Goal: Task Accomplishment & Management: Manage account settings

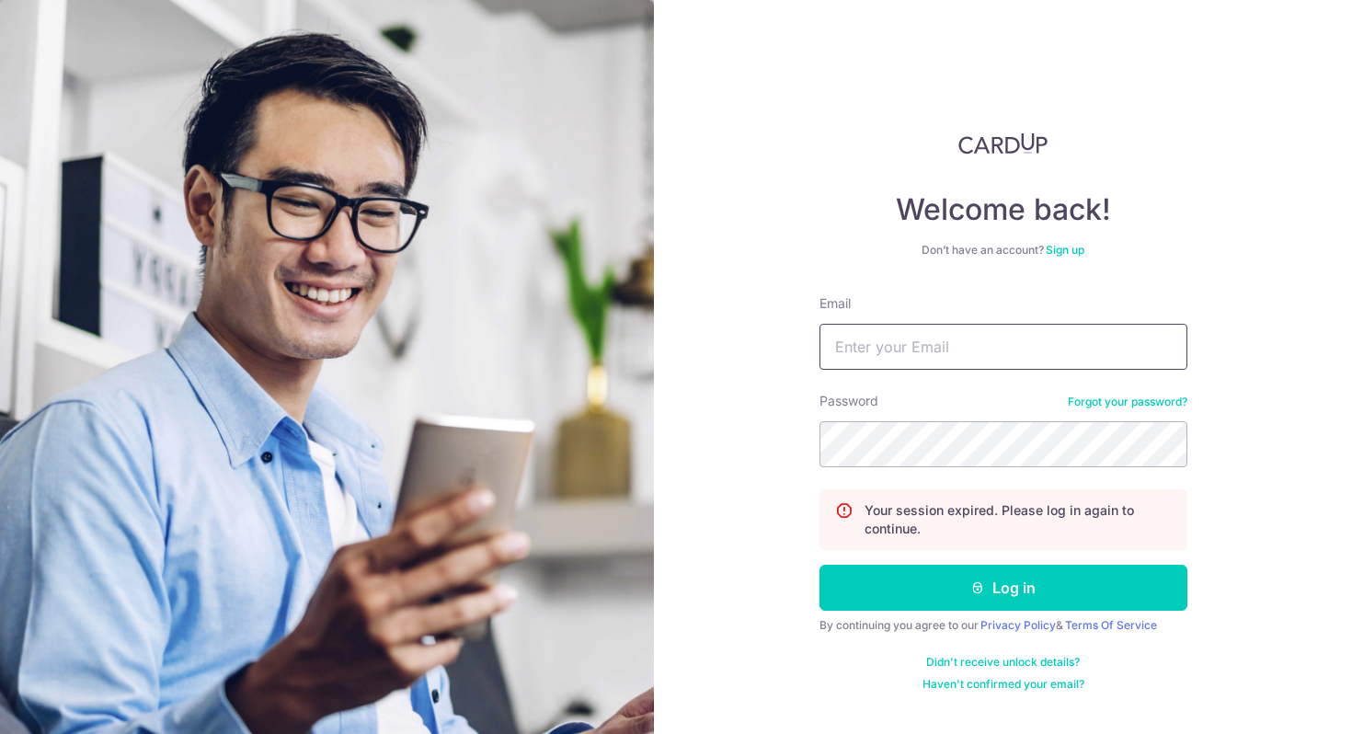
click at [878, 325] on input "Email" at bounding box center [1004, 347] width 368 height 46
type input "[EMAIL_ADDRESS][DOMAIN_NAME]"
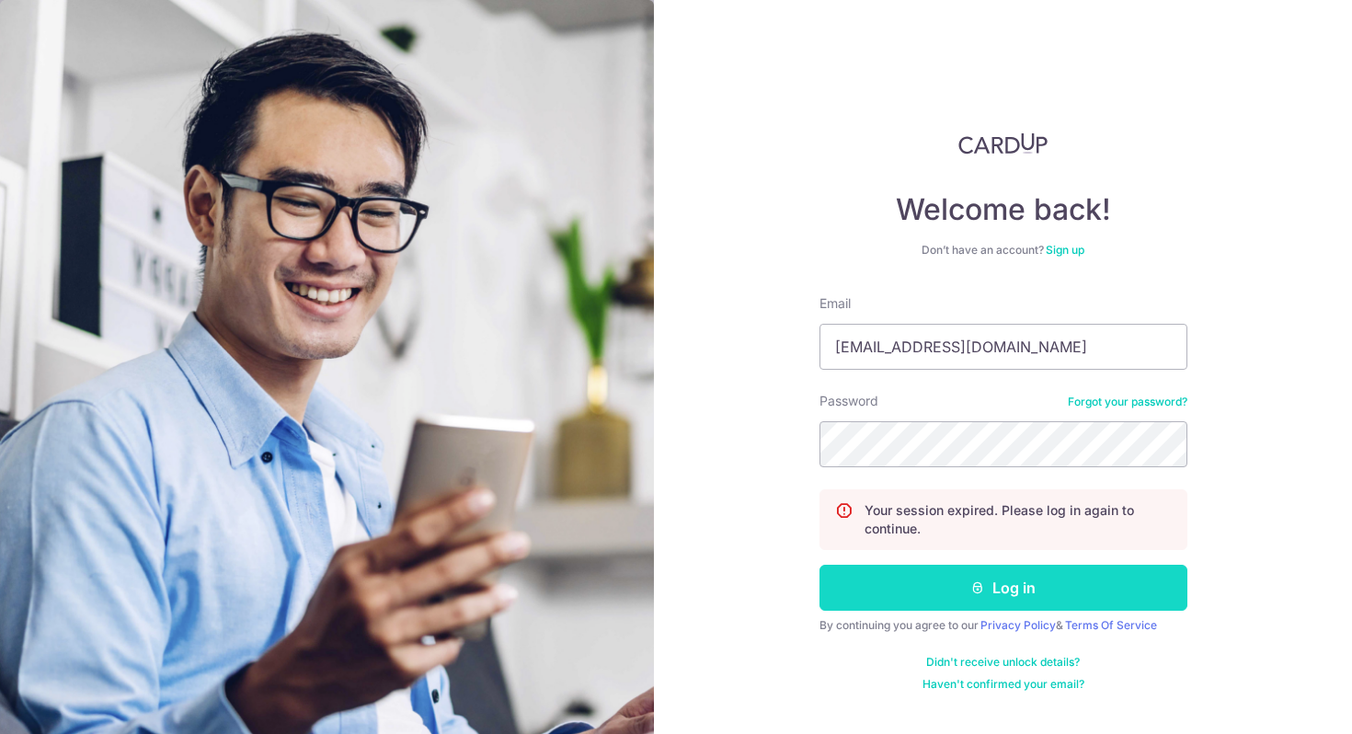
click at [1029, 601] on button "Log in" at bounding box center [1004, 588] width 368 height 46
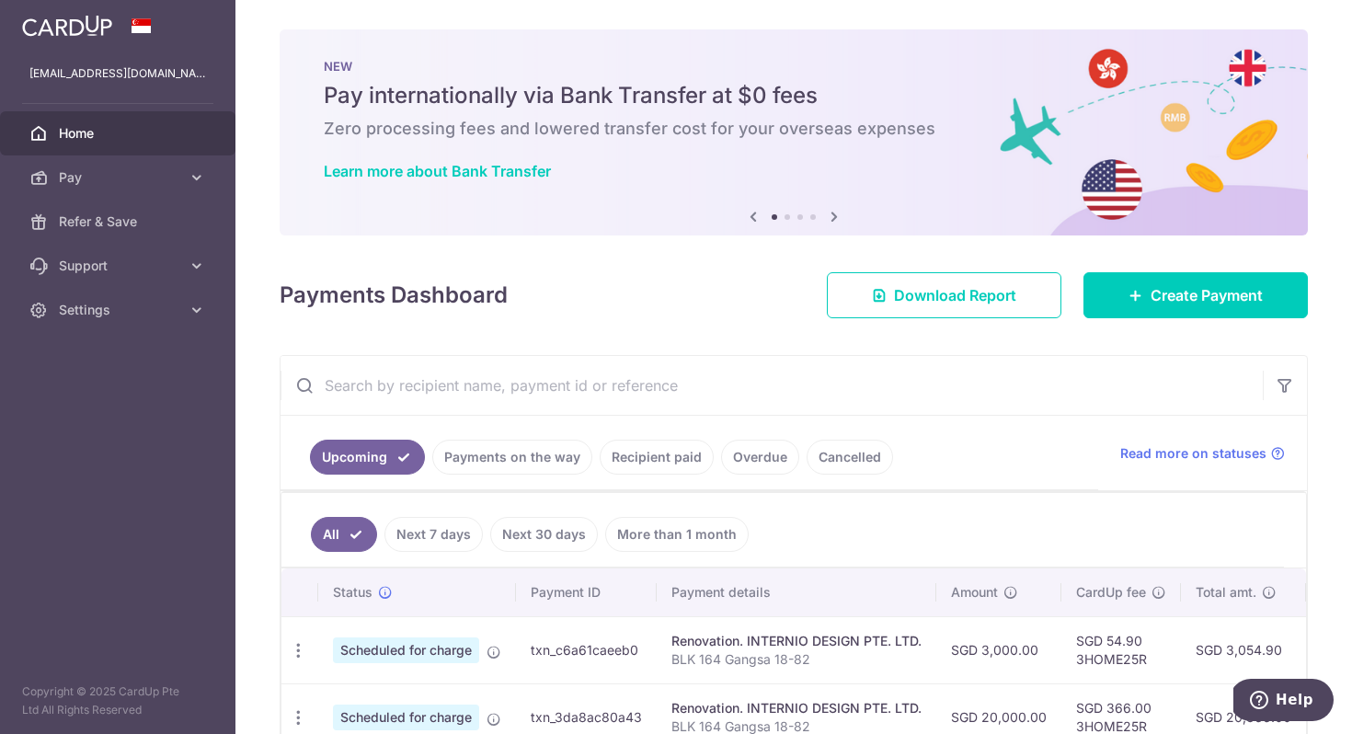
scroll to position [117, 0]
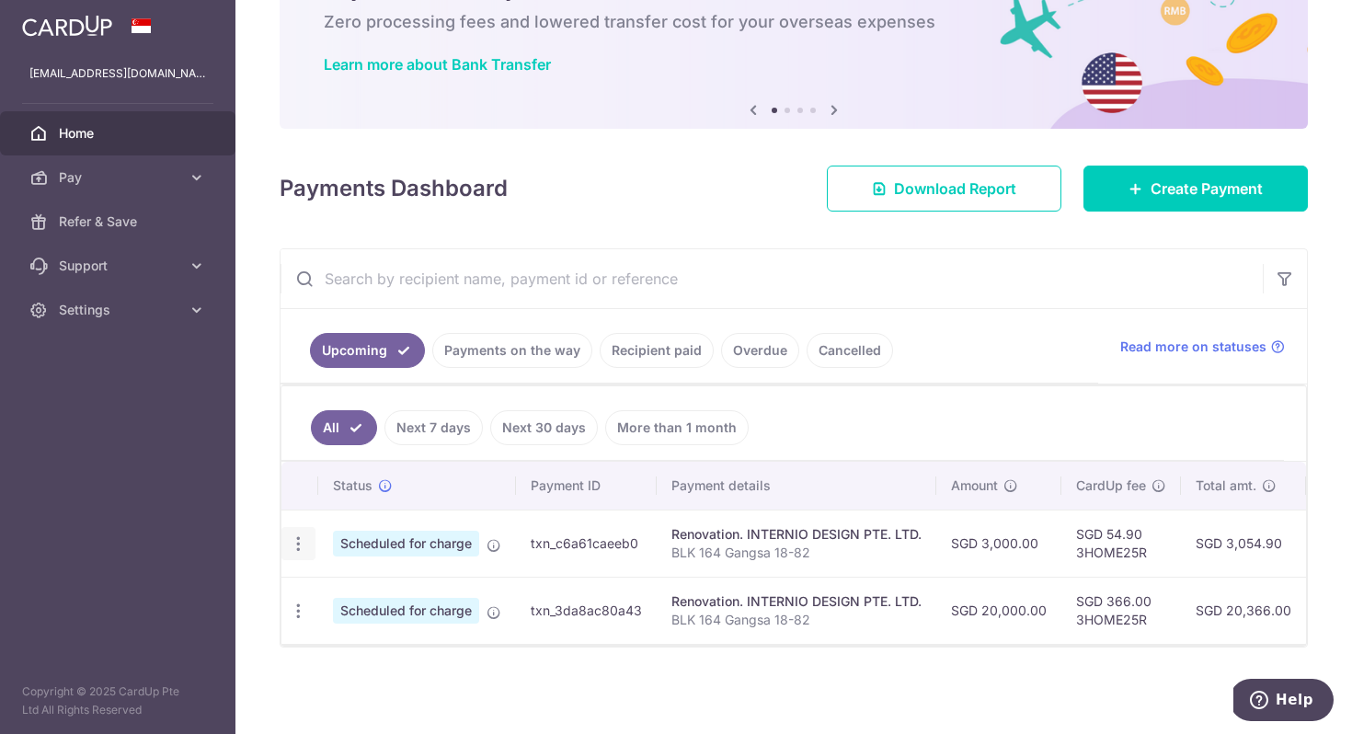
click at [303, 538] on icon "button" at bounding box center [298, 544] width 19 height 19
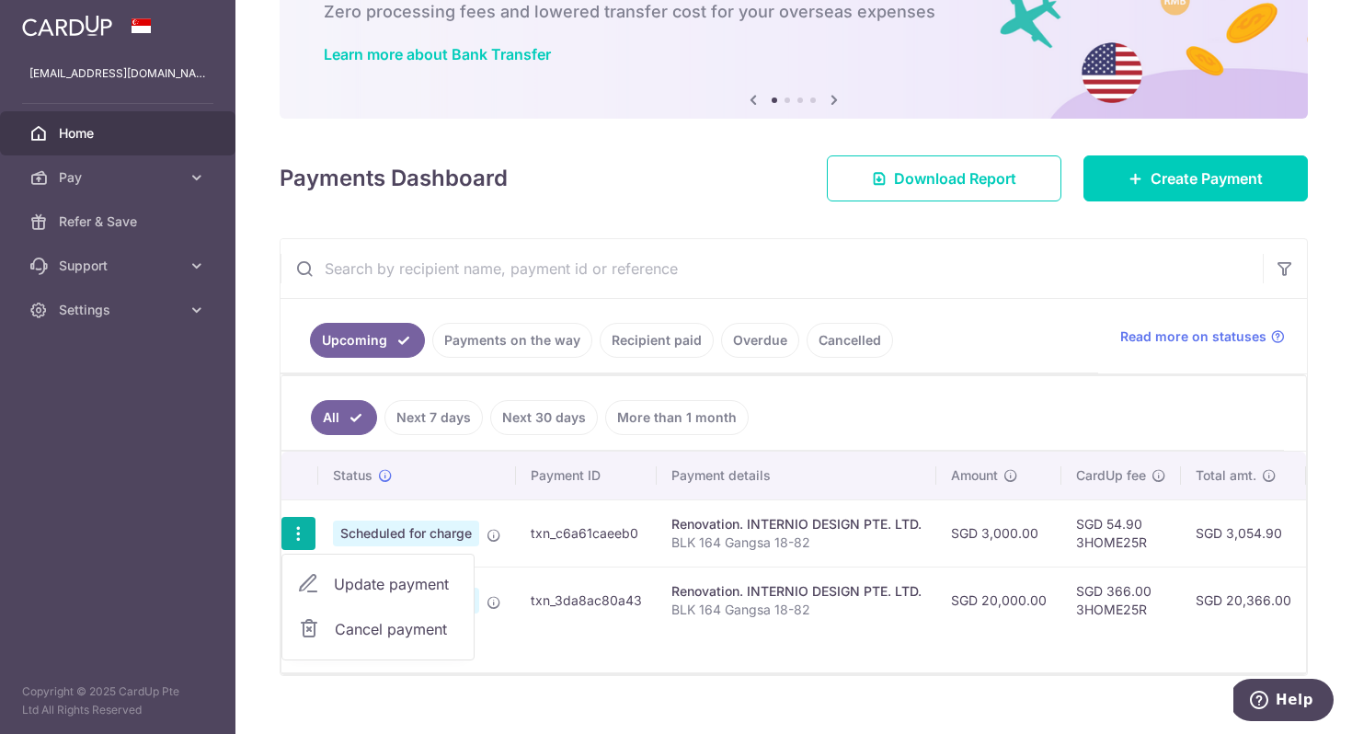
click at [342, 581] on span "Update payment" at bounding box center [396, 584] width 125 height 22
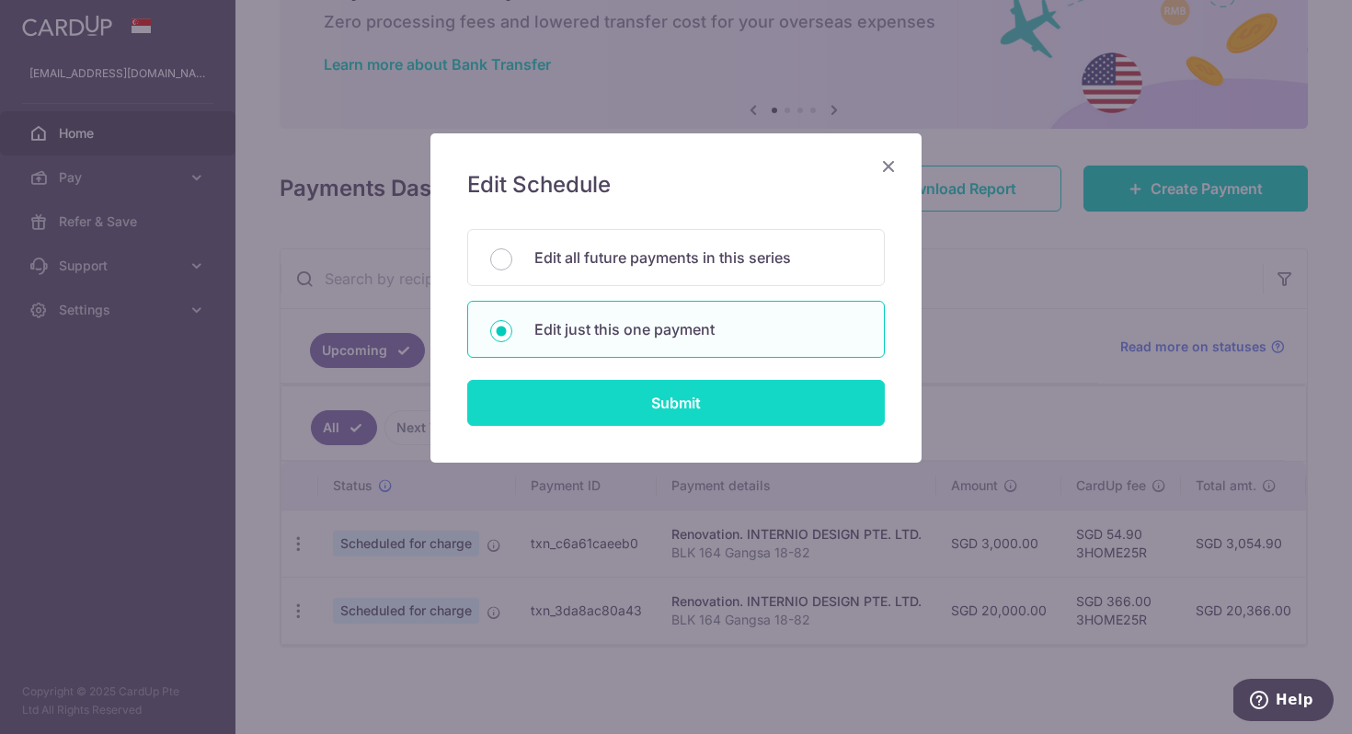
click at [645, 409] on input "Submit" at bounding box center [676, 403] width 418 height 46
radio input "true"
type input "3,000.00"
type input "[DATE]"
type input "BLK 164 Gangsa 18-82"
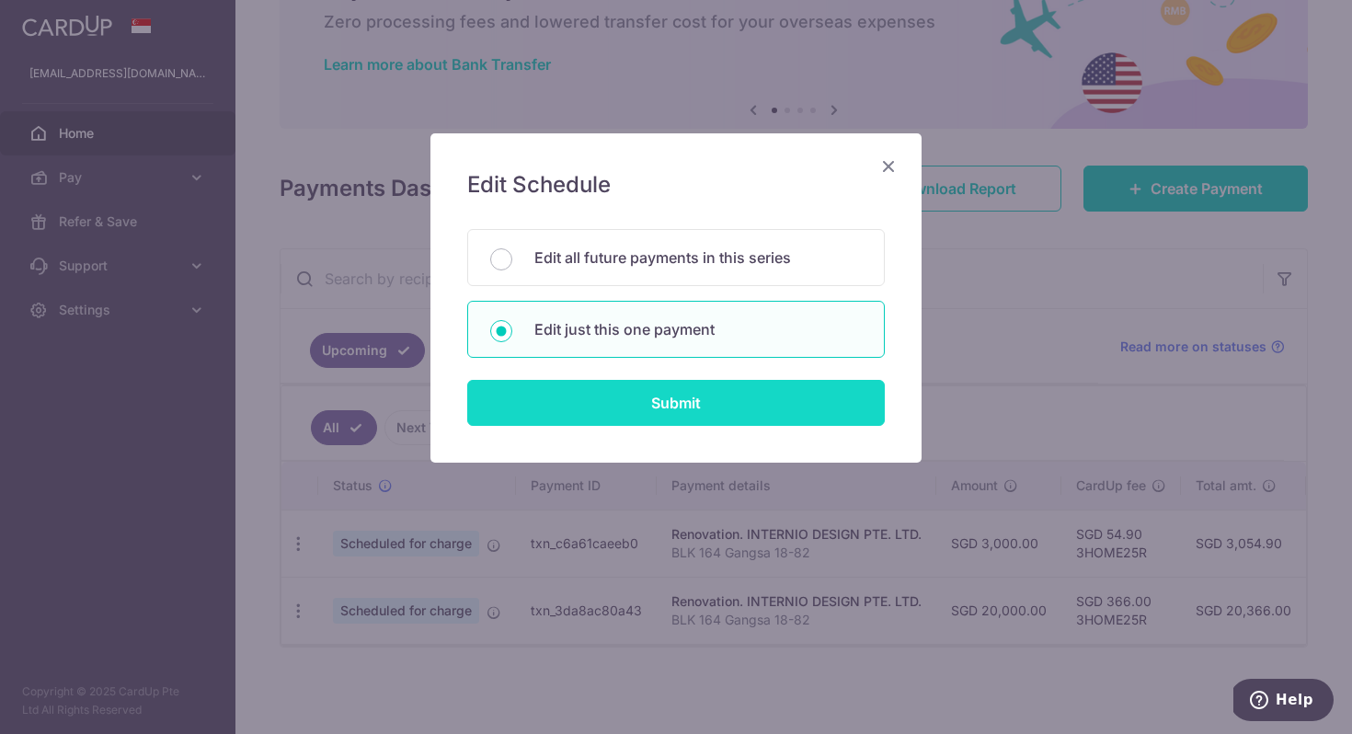
type input "40%"
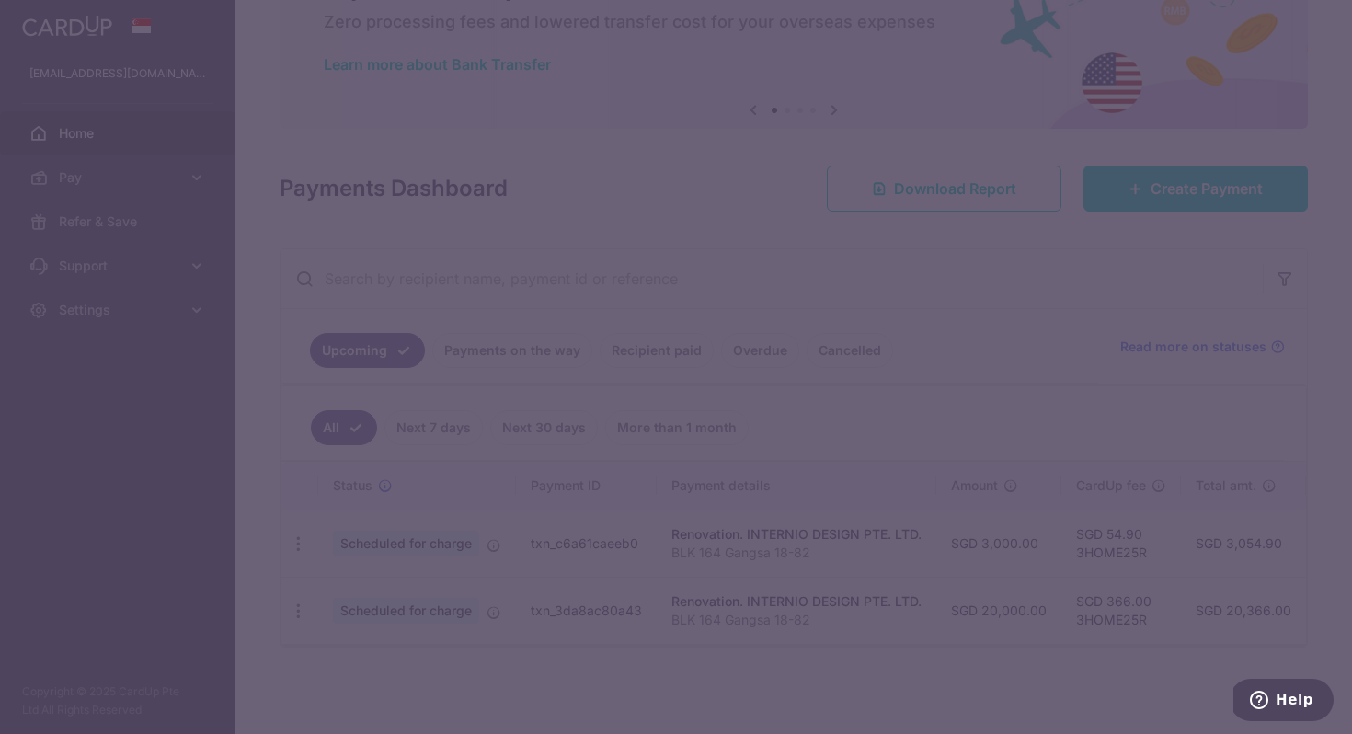
type input "3HOME25R"
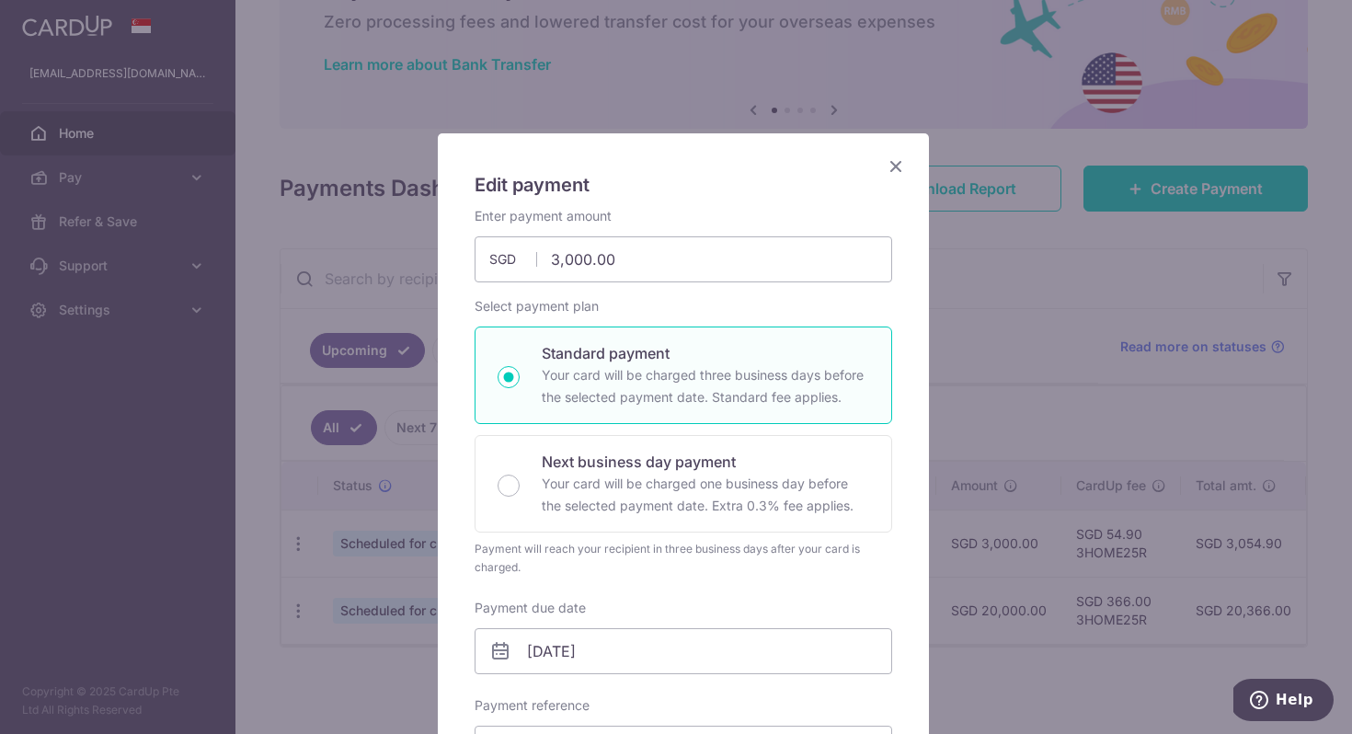
scroll to position [195, 0]
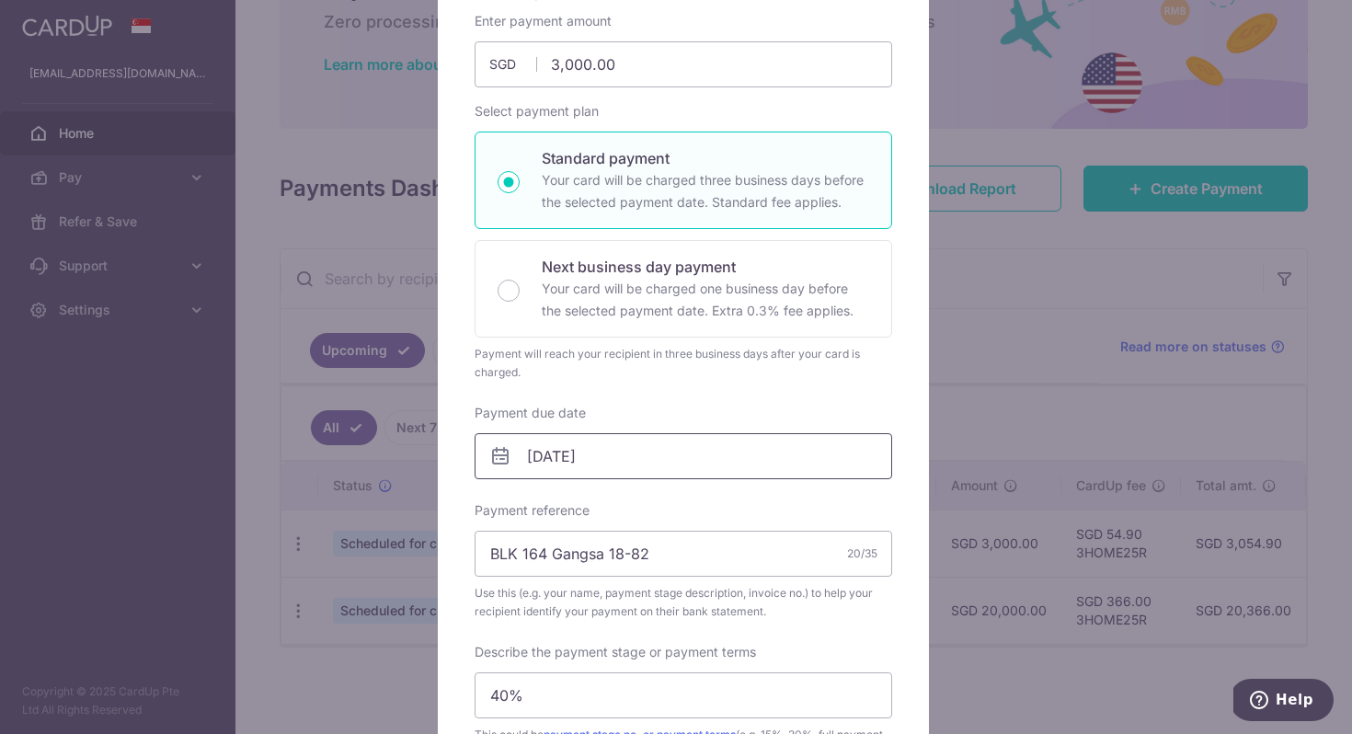
click at [580, 467] on input "[DATE]" at bounding box center [684, 456] width 418 height 46
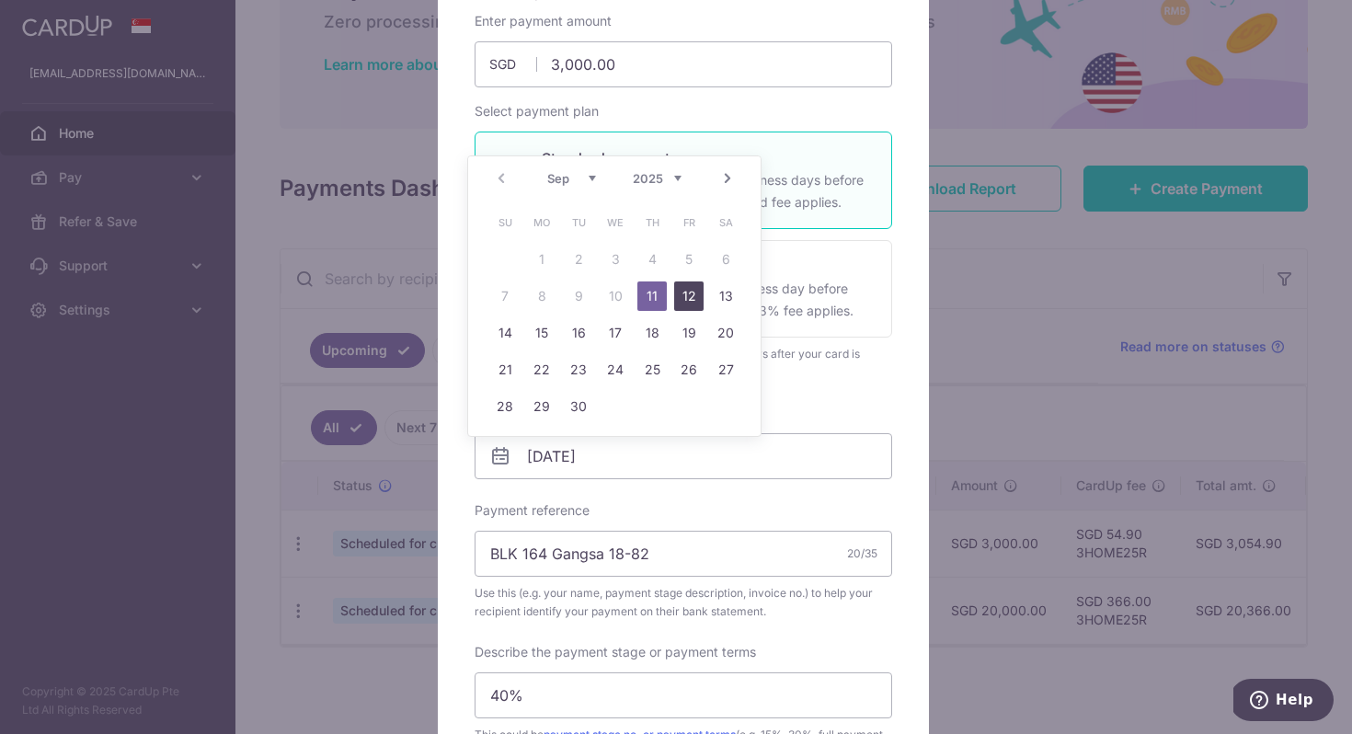
click at [696, 294] on link "12" at bounding box center [688, 296] width 29 height 29
type input "[DATE]"
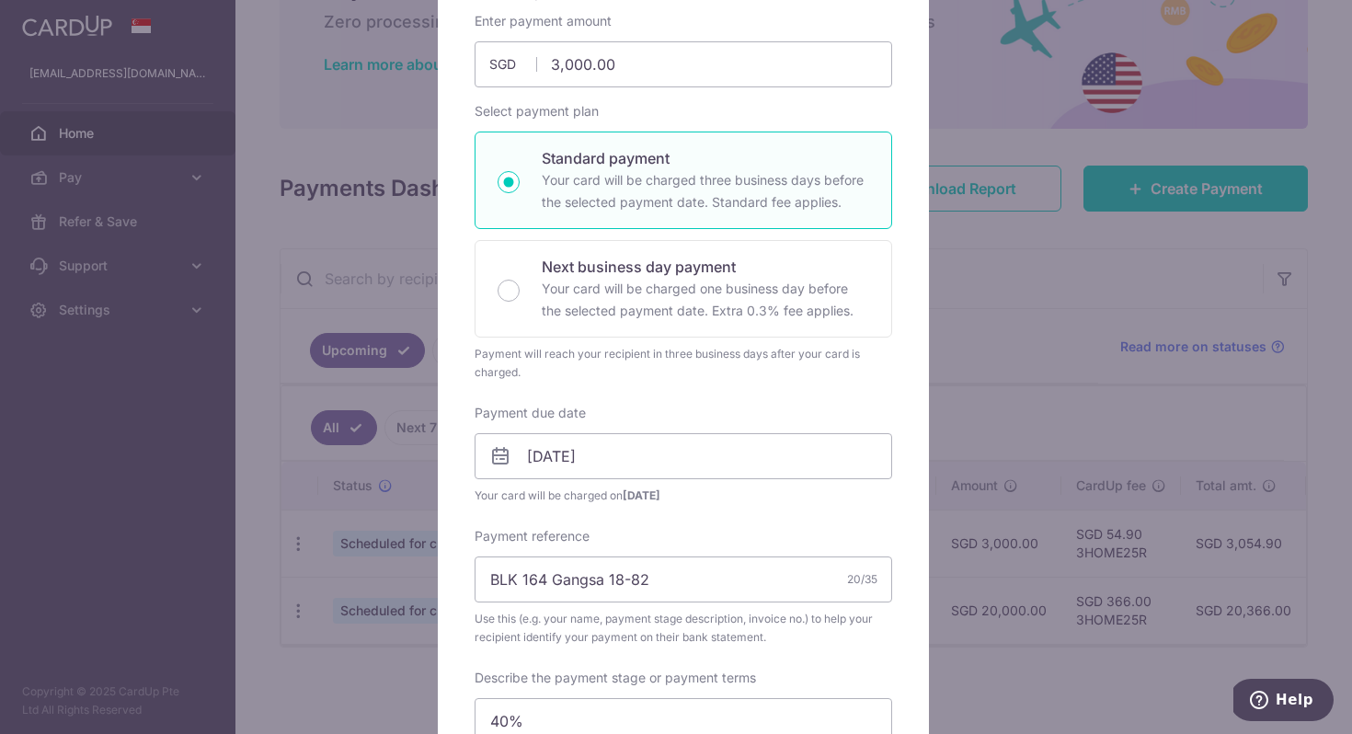
click at [800, 373] on div "Payment will reach your recipient in three business days after your card is cha…" at bounding box center [684, 363] width 418 height 37
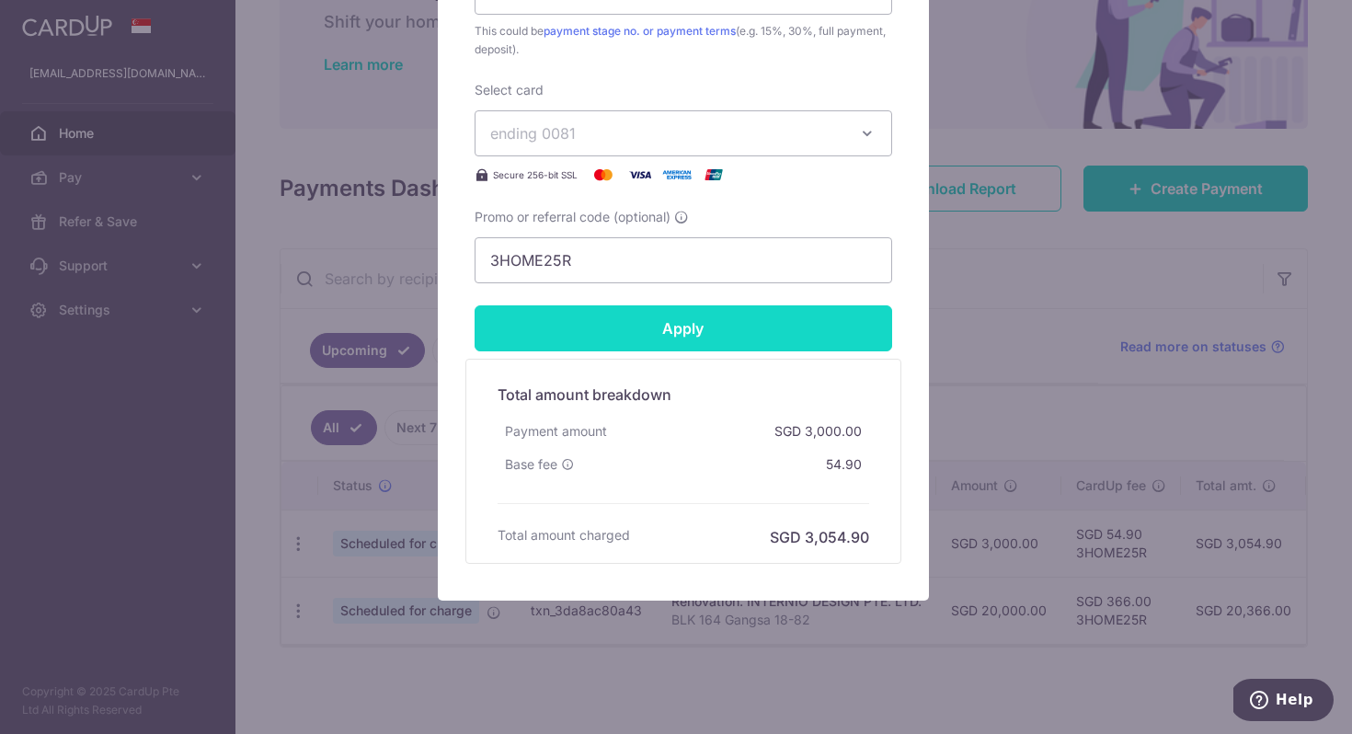
click at [781, 342] on input "Apply" at bounding box center [684, 328] width 418 height 46
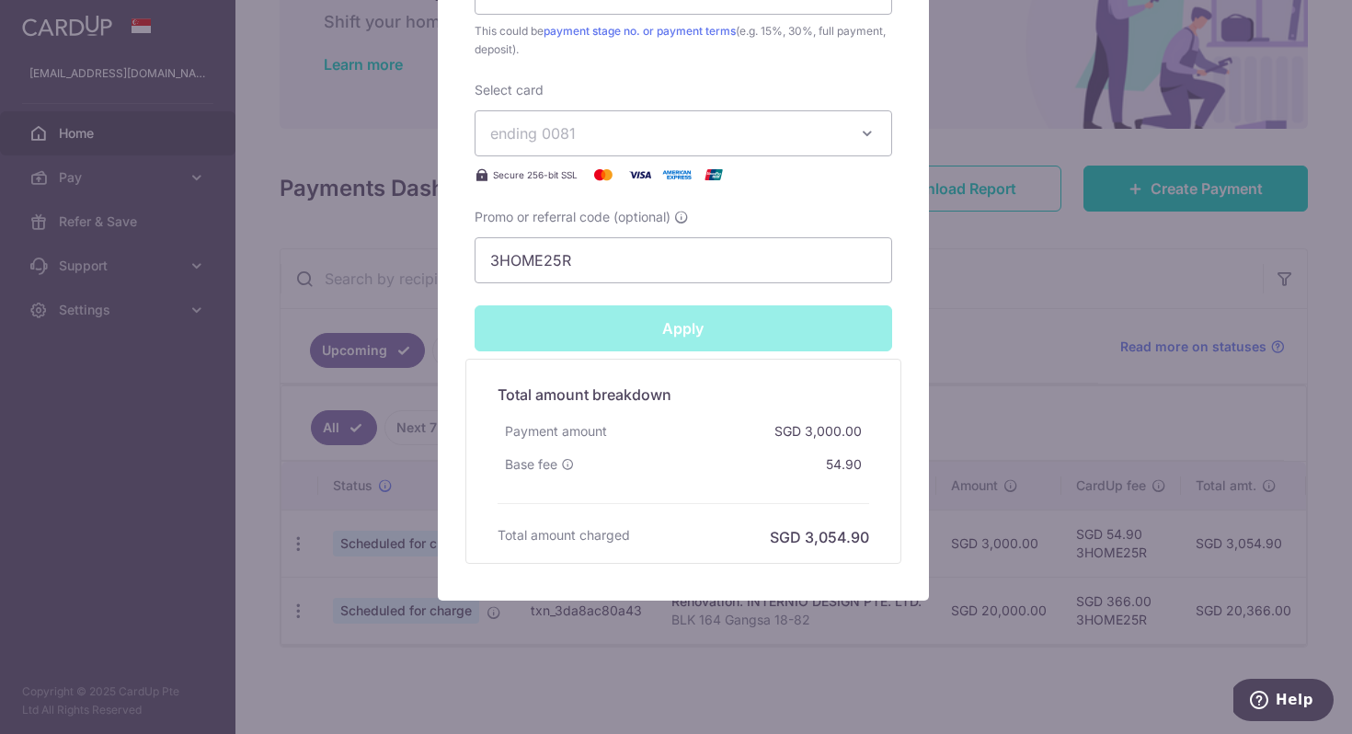
type input "Successfully Applied"
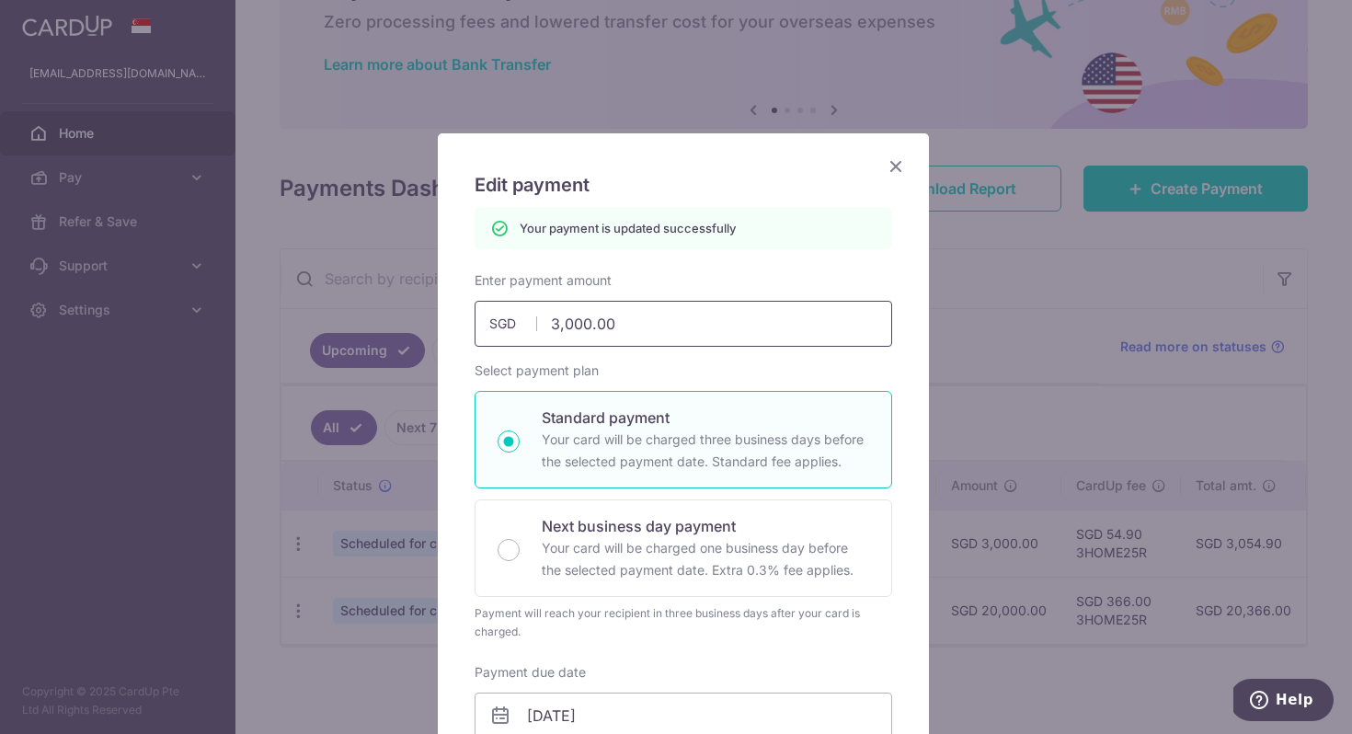
scroll to position [210, 0]
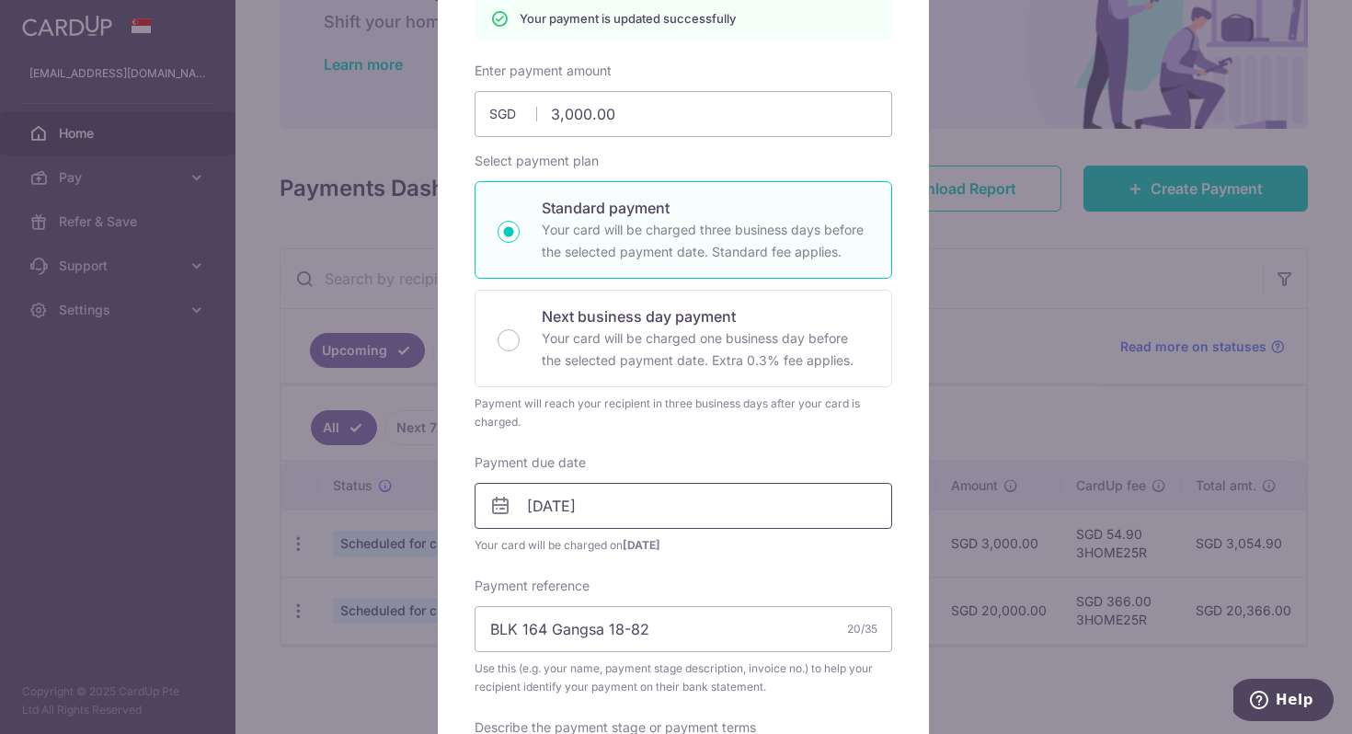
click at [578, 506] on input "[DATE]" at bounding box center [684, 506] width 418 height 46
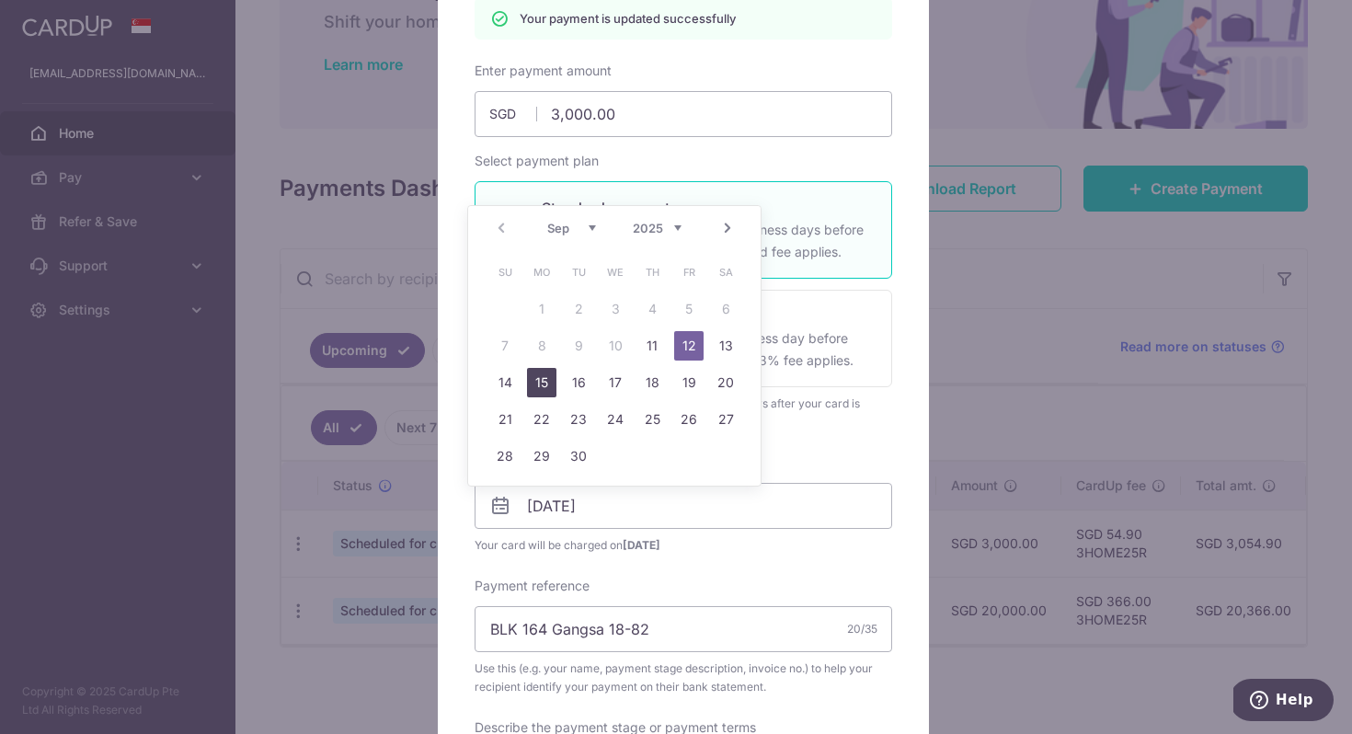
click at [539, 381] on link "15" at bounding box center [541, 382] width 29 height 29
type input "[DATE]"
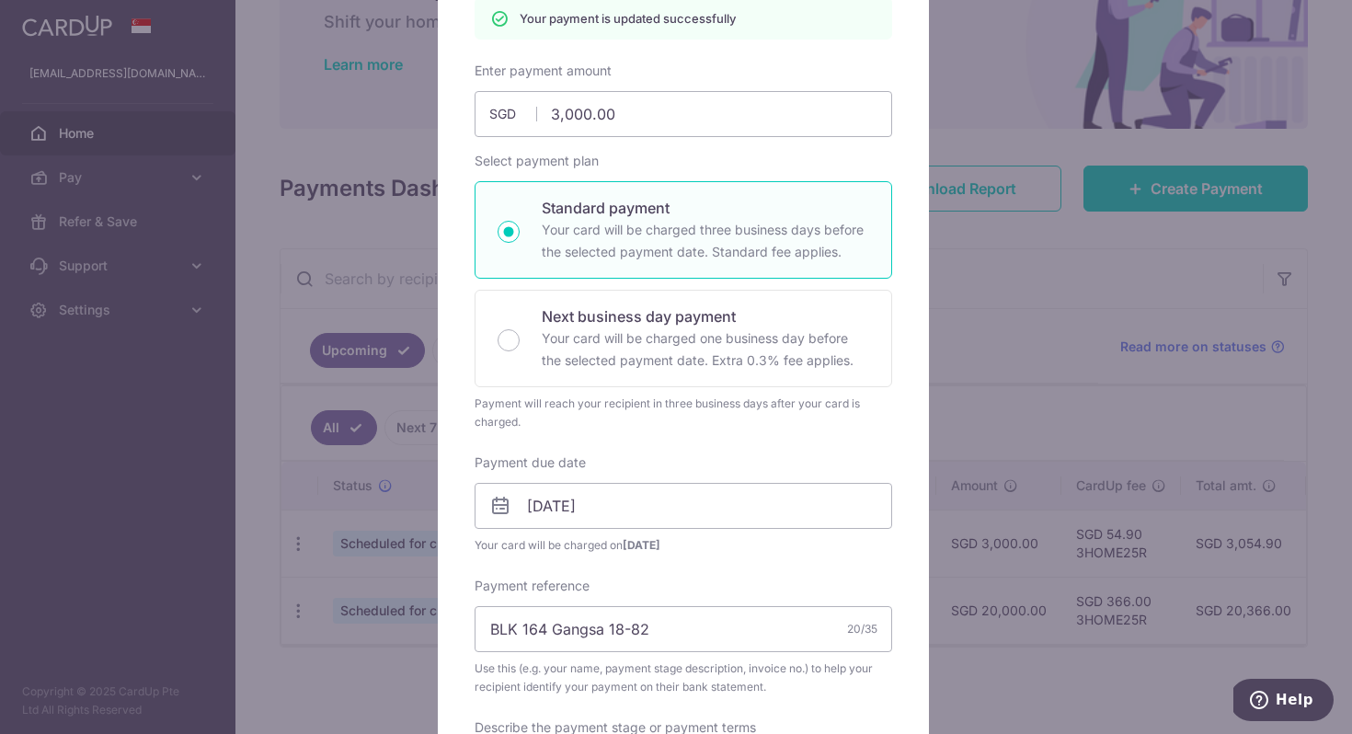
click at [696, 455] on div "Payment due date [DATE] Your card will be charged on [DATE]" at bounding box center [684, 504] width 418 height 101
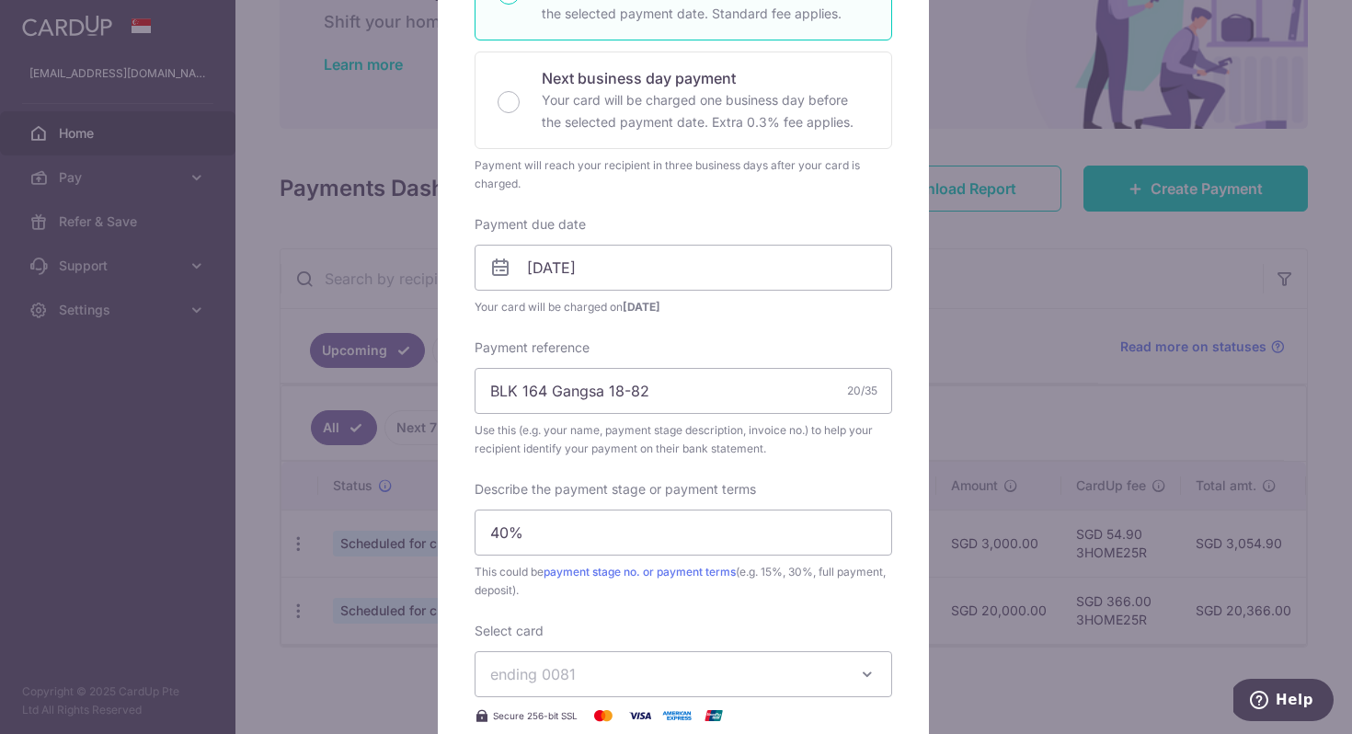
scroll to position [473, 0]
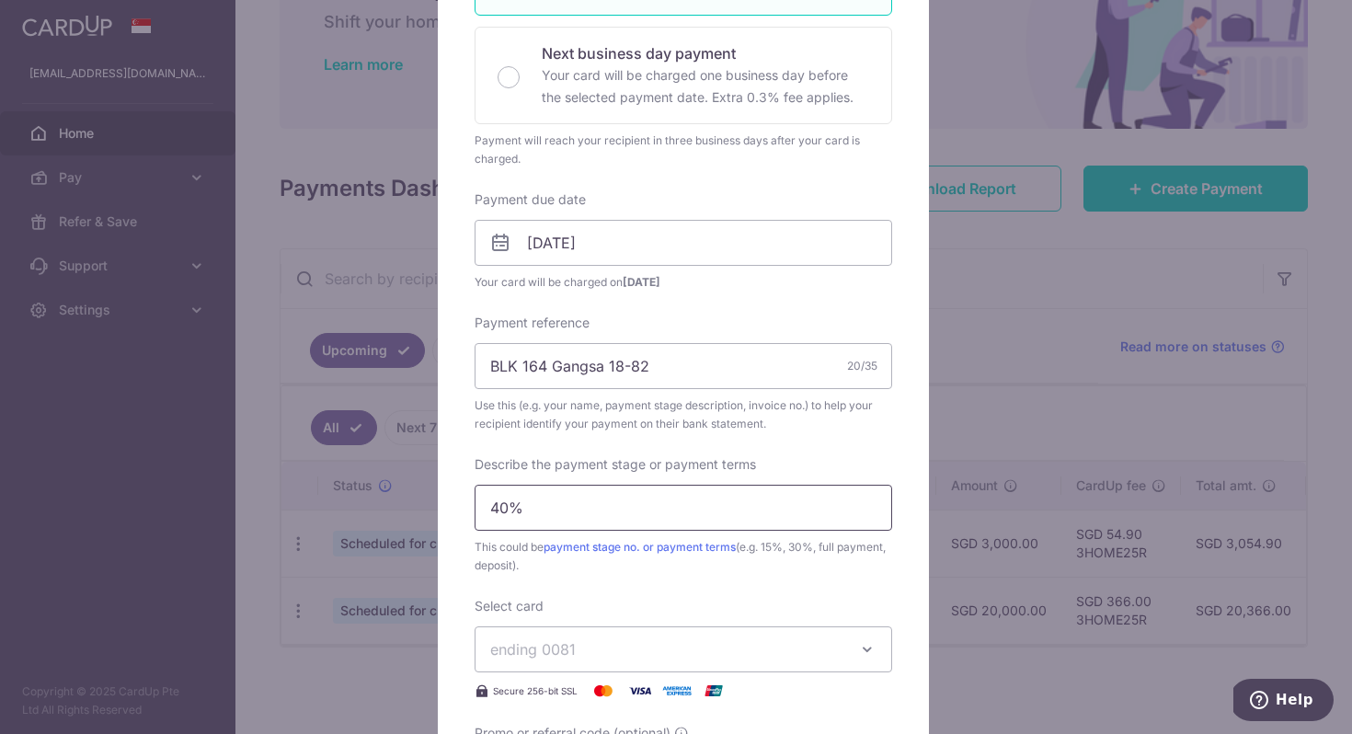
click at [616, 526] on input "40%" at bounding box center [684, 508] width 418 height 46
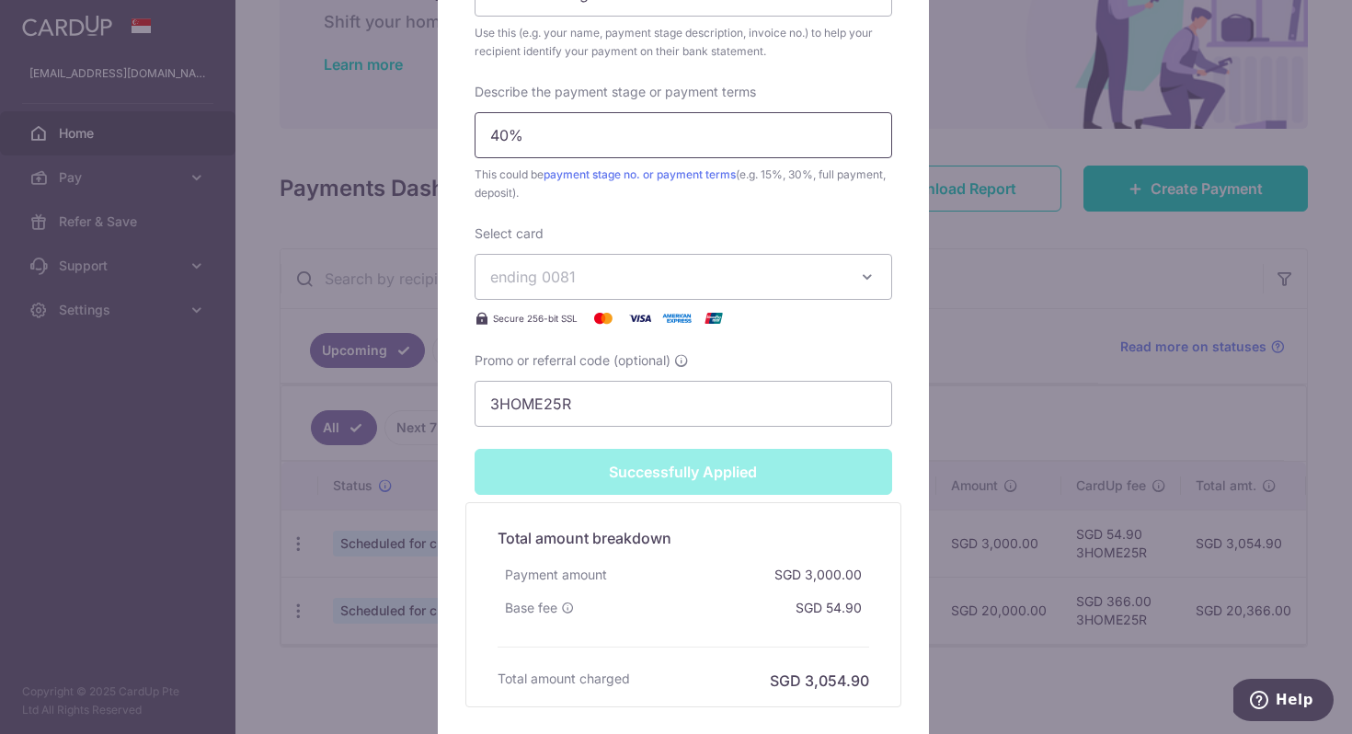
scroll to position [989, 0]
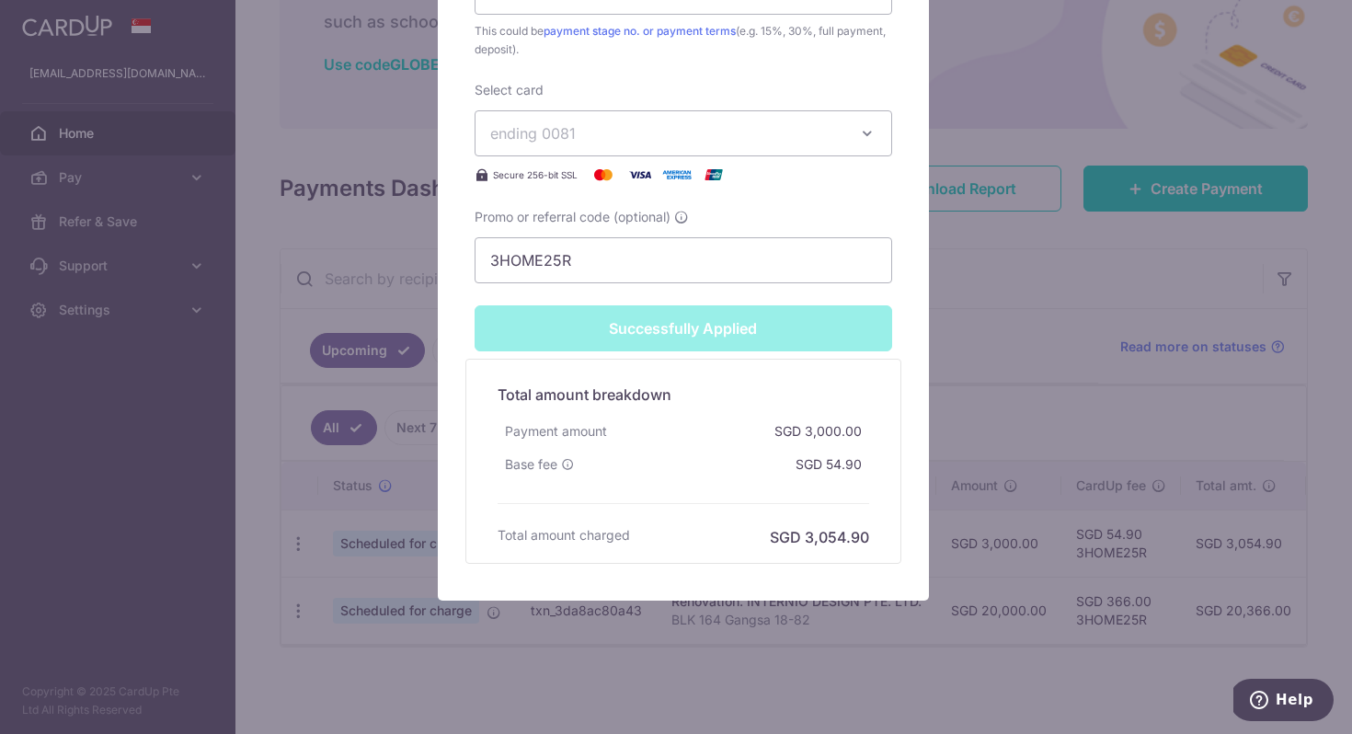
click at [730, 337] on div "Successfully Applied" at bounding box center [684, 328] width 440 height 46
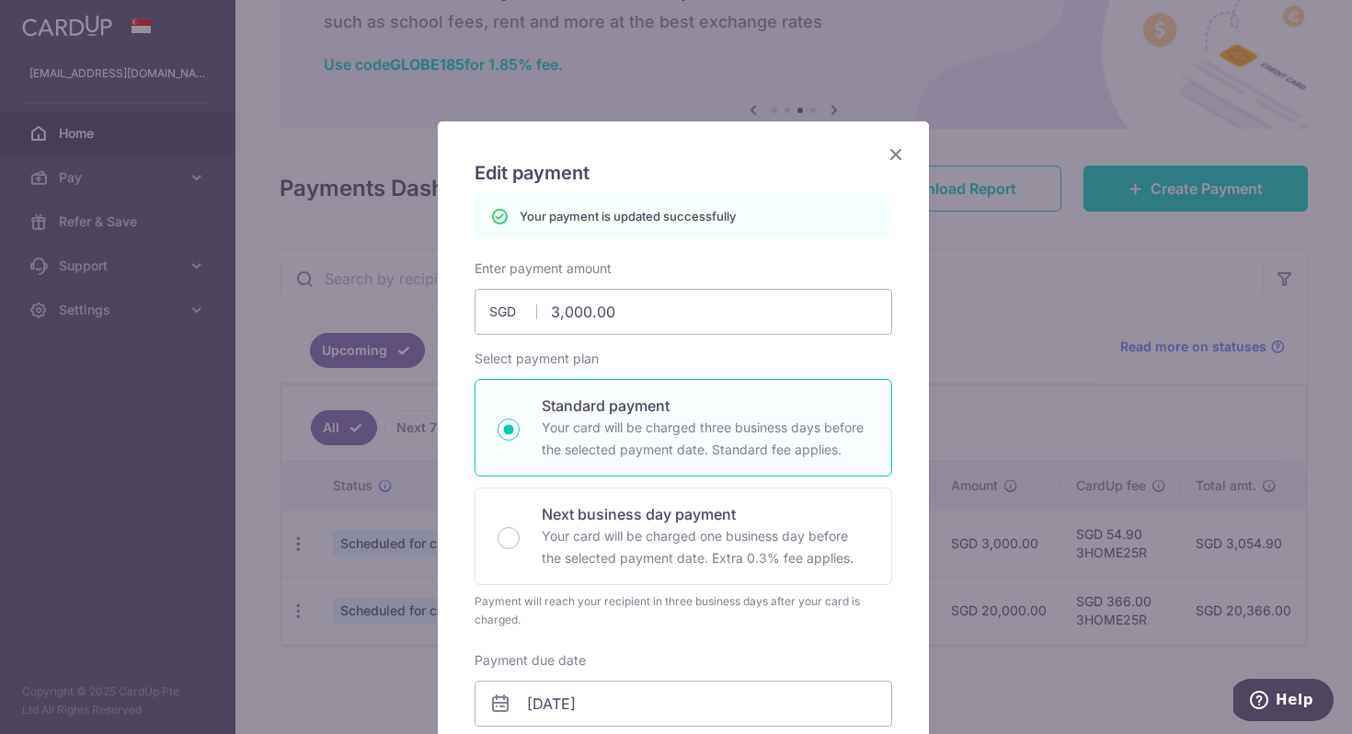
scroll to position [0, 0]
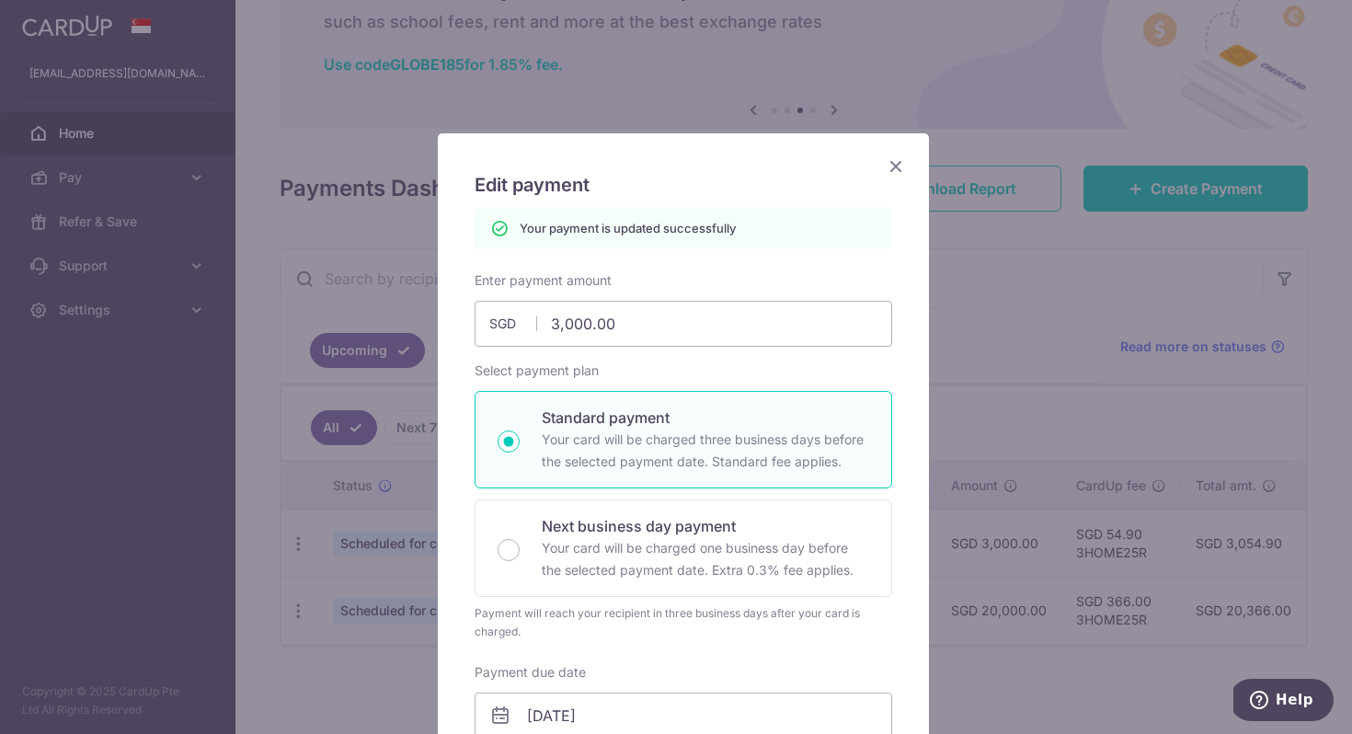
click at [891, 167] on icon "Close" at bounding box center [896, 166] width 22 height 23
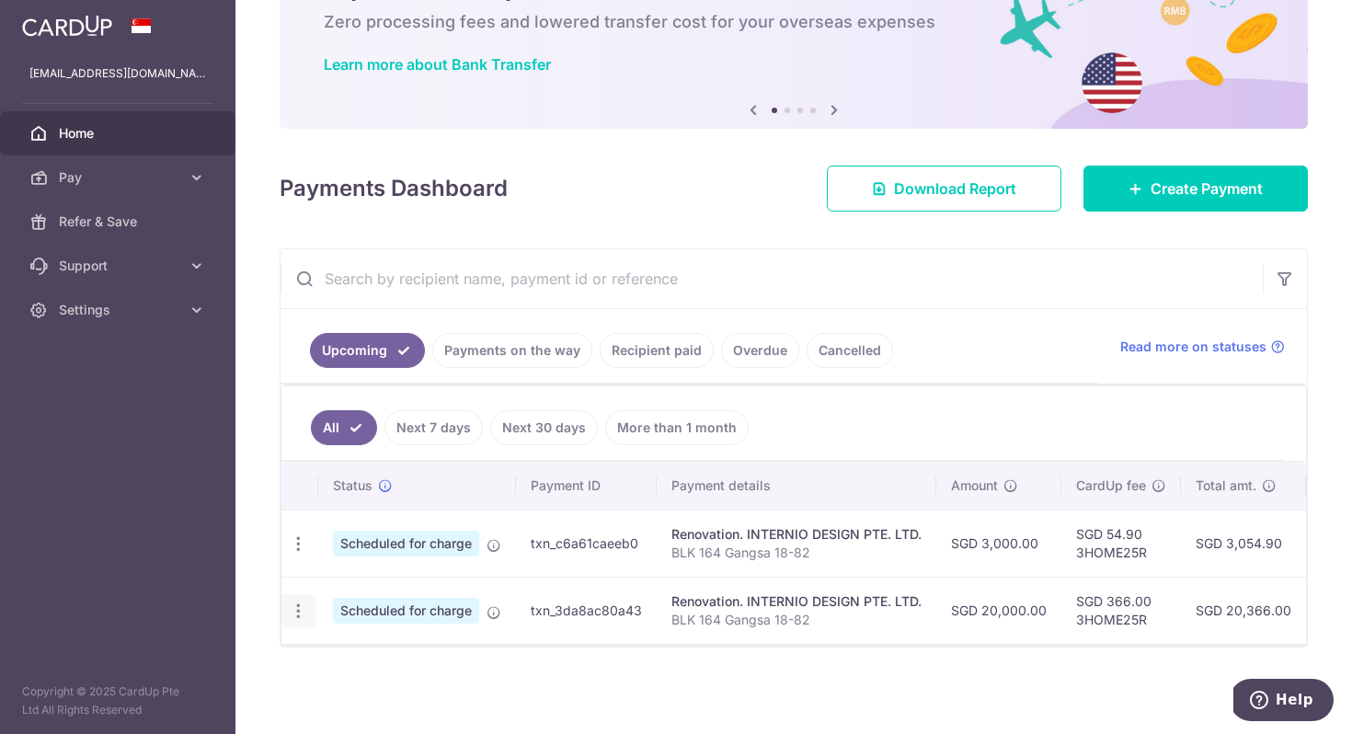
click at [305, 603] on icon "button" at bounding box center [298, 611] width 19 height 19
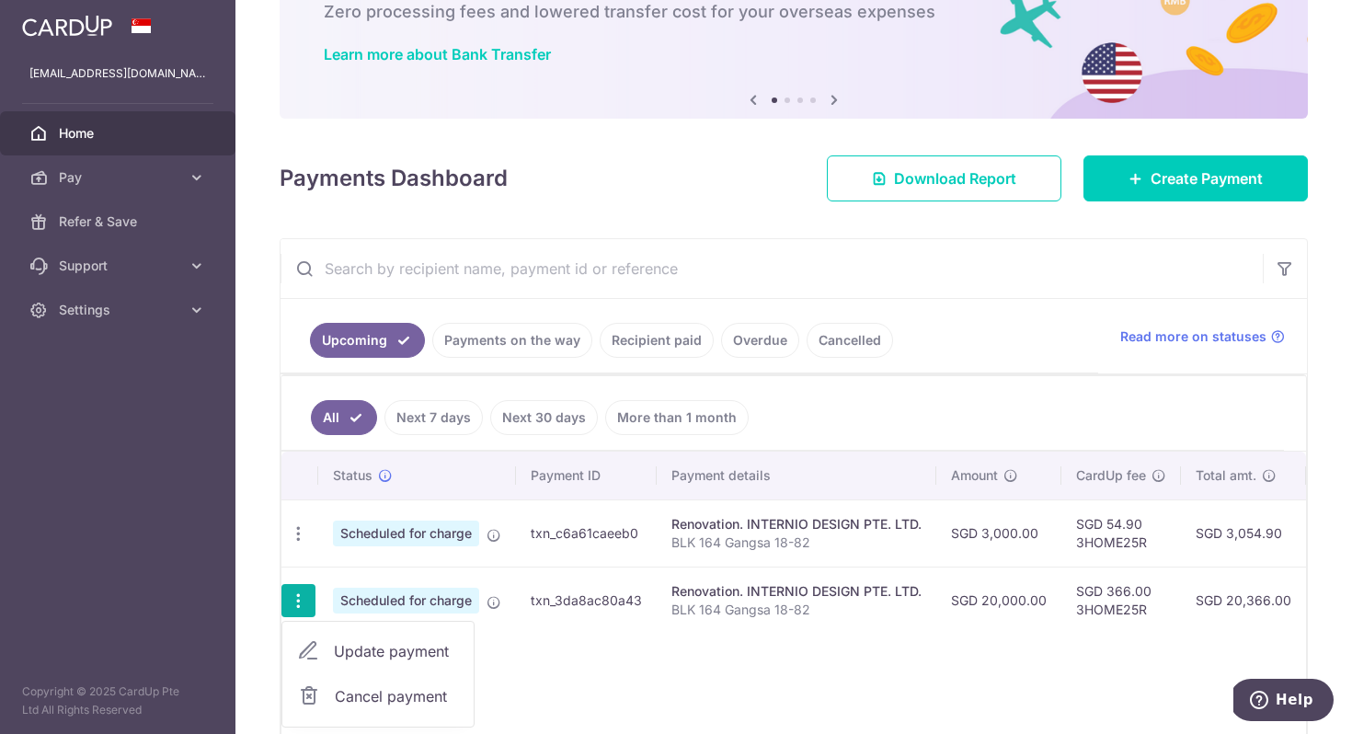
click at [334, 655] on span "Update payment" at bounding box center [396, 651] width 125 height 22
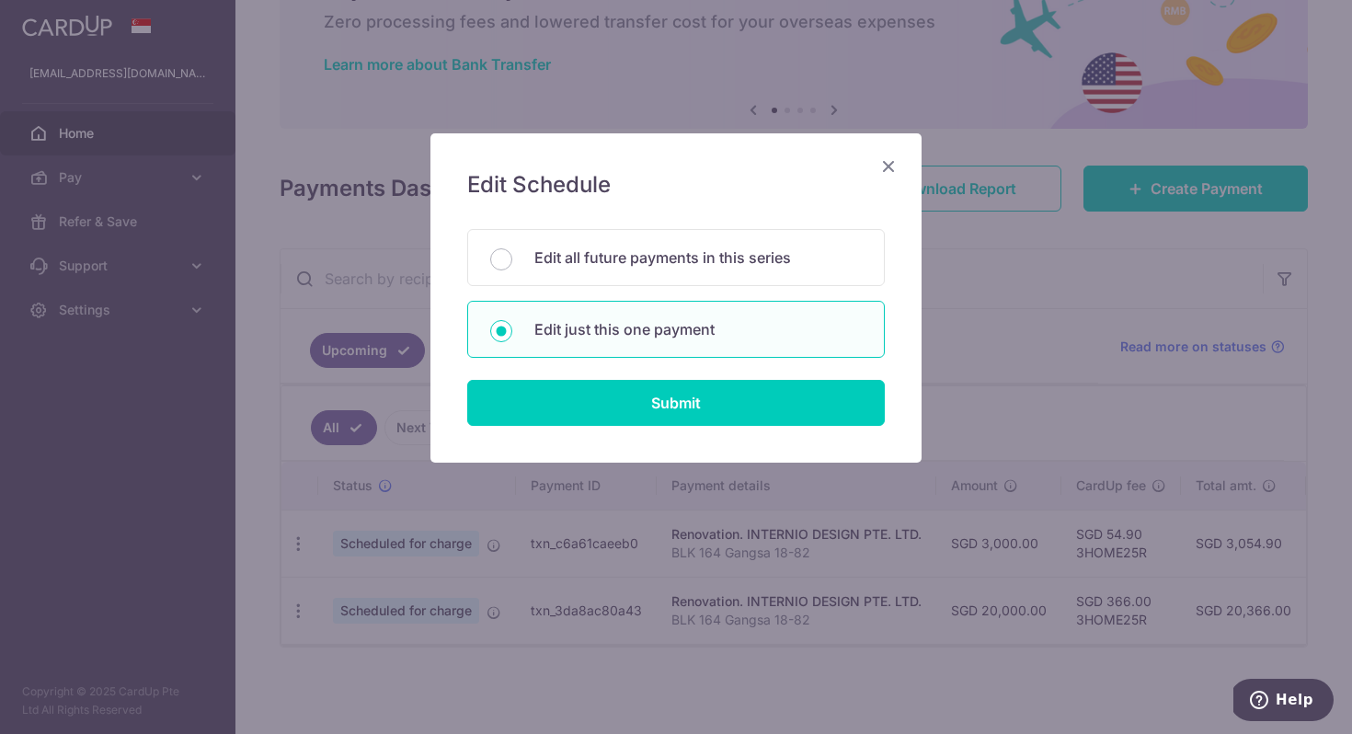
click at [897, 165] on icon "Close" at bounding box center [889, 166] width 22 height 23
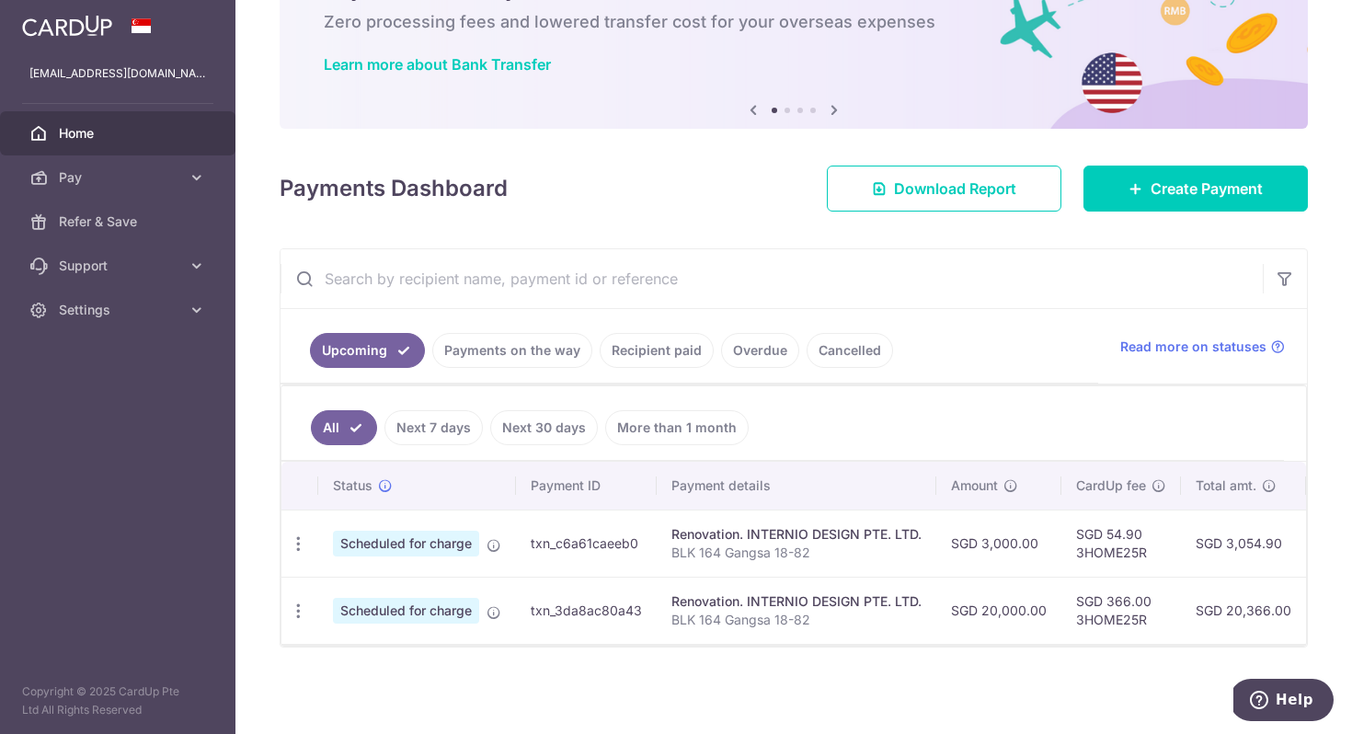
scroll to position [0, 368]
